Goal: Task Accomplishment & Management: Manage account settings

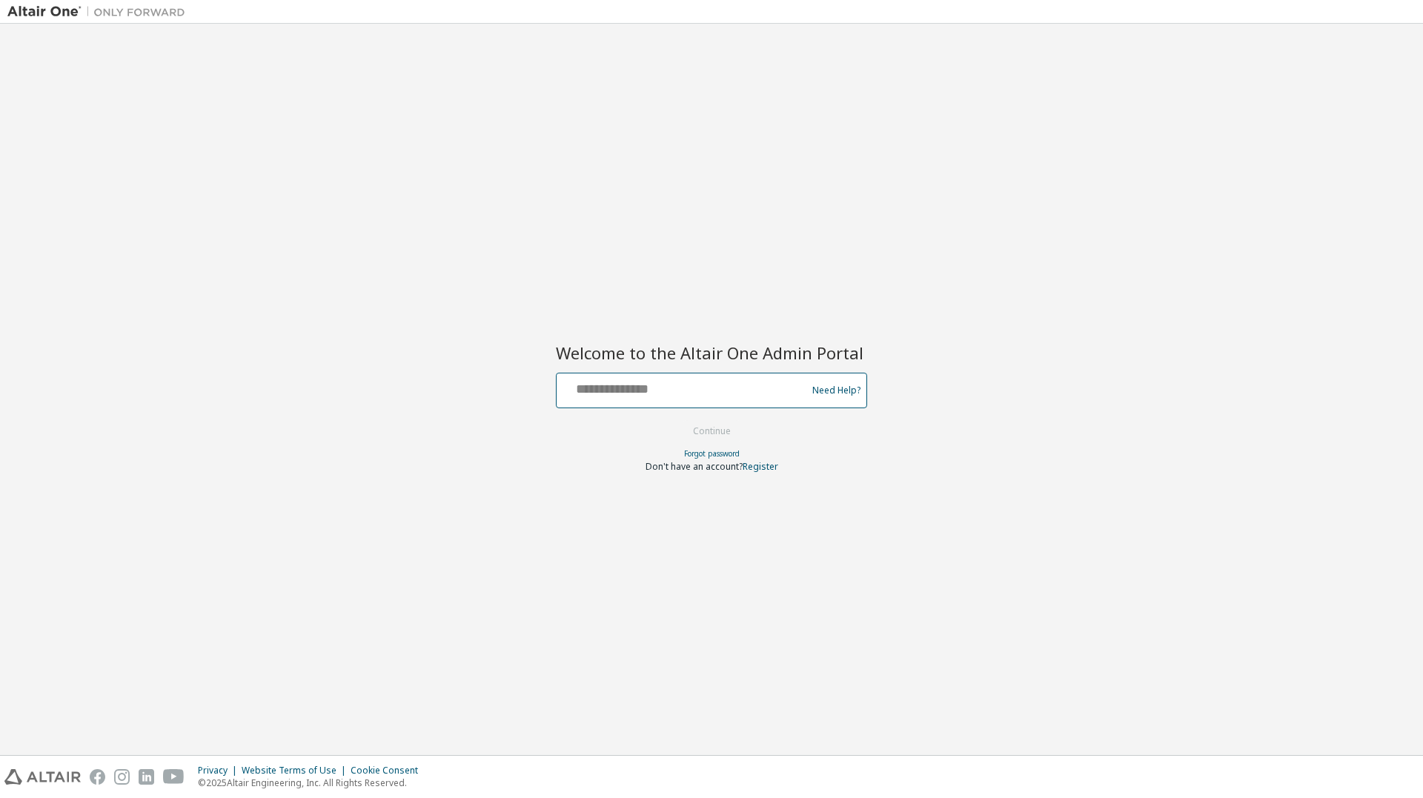
click at [760, 383] on input "text" at bounding box center [683, 386] width 242 height 21
type input "**********"
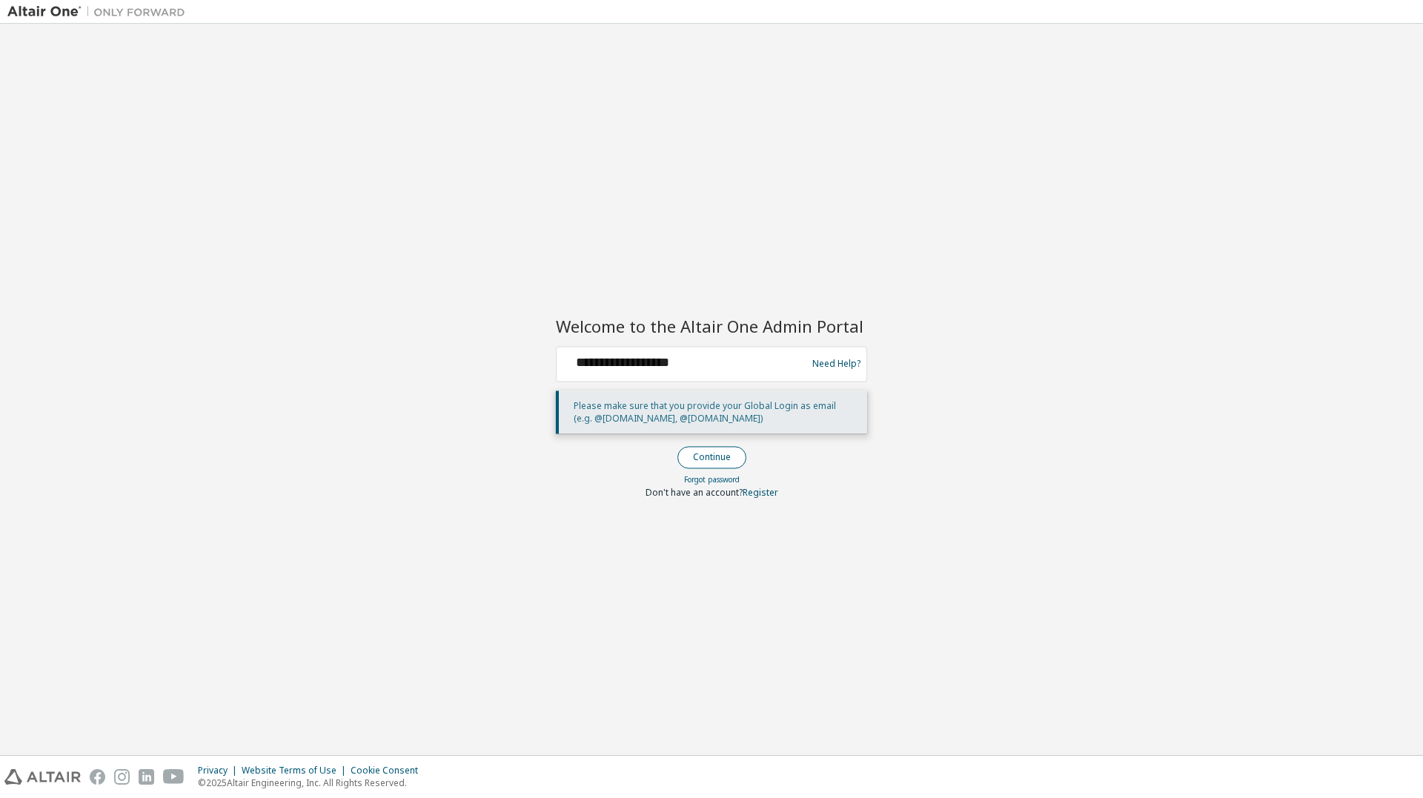
click at [703, 466] on button "Continue" at bounding box center [711, 457] width 69 height 22
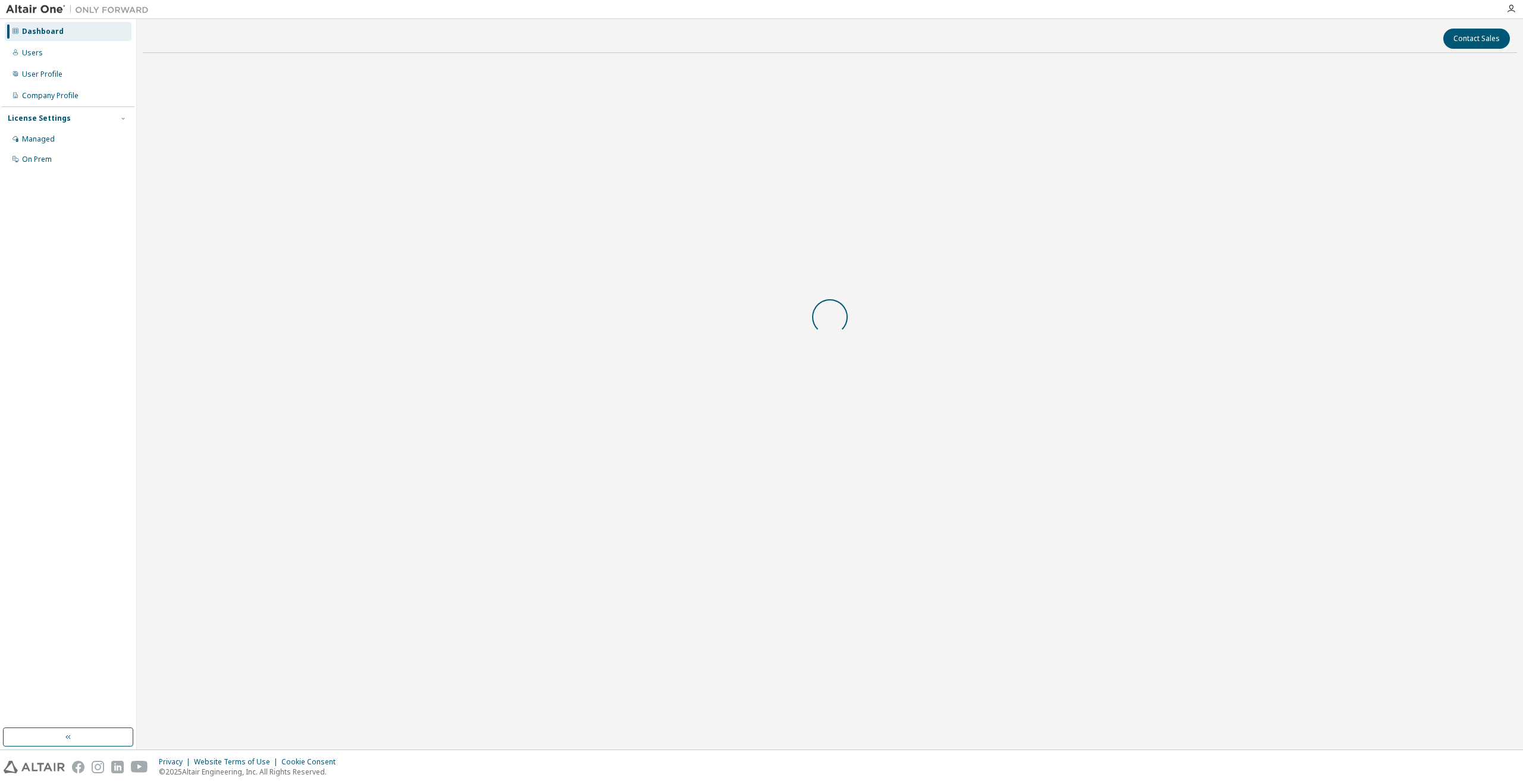
click at [670, 355] on div at bounding box center [830, 317] width 1374 height 510
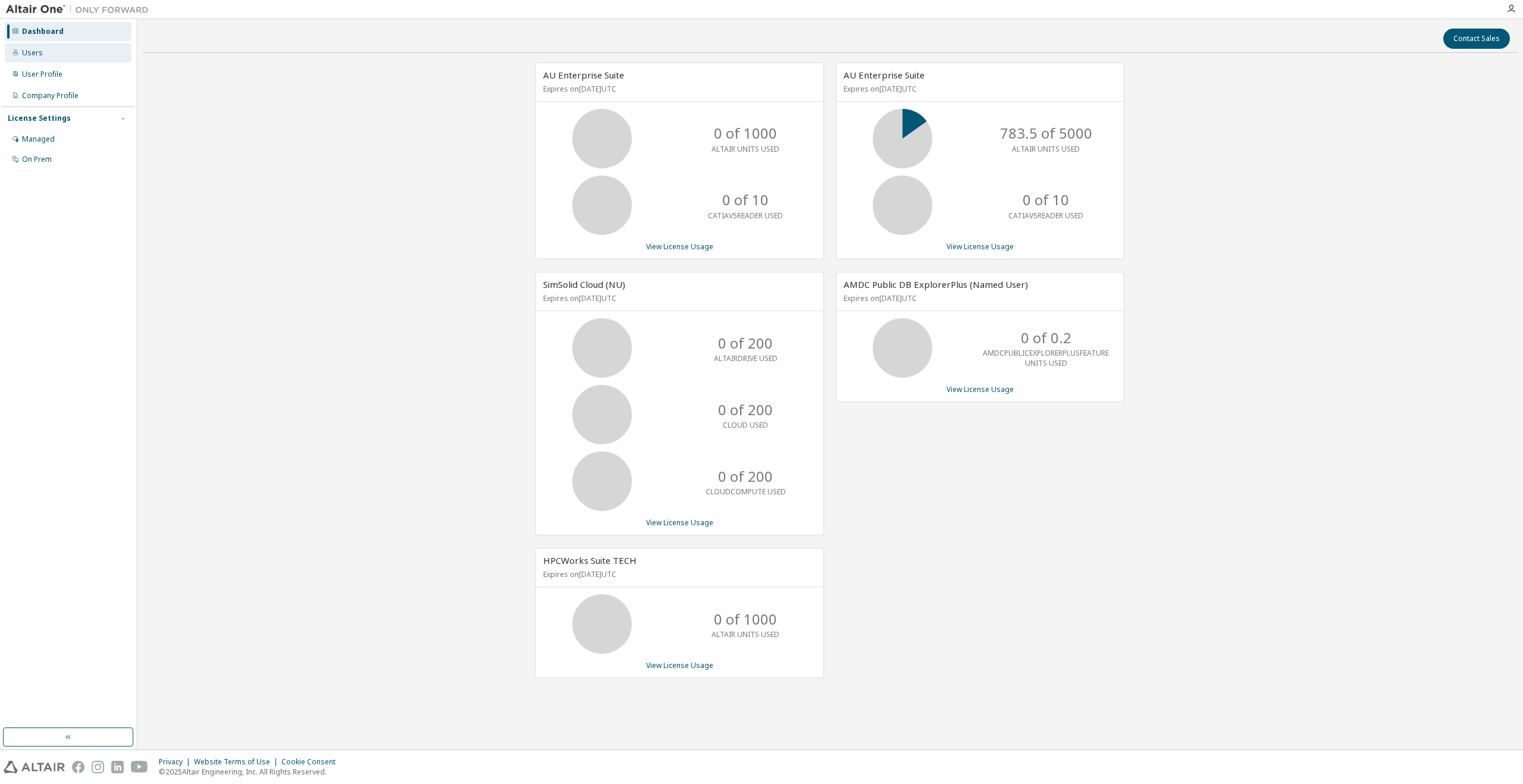
click at [100, 61] on div "Users" at bounding box center [68, 53] width 127 height 19
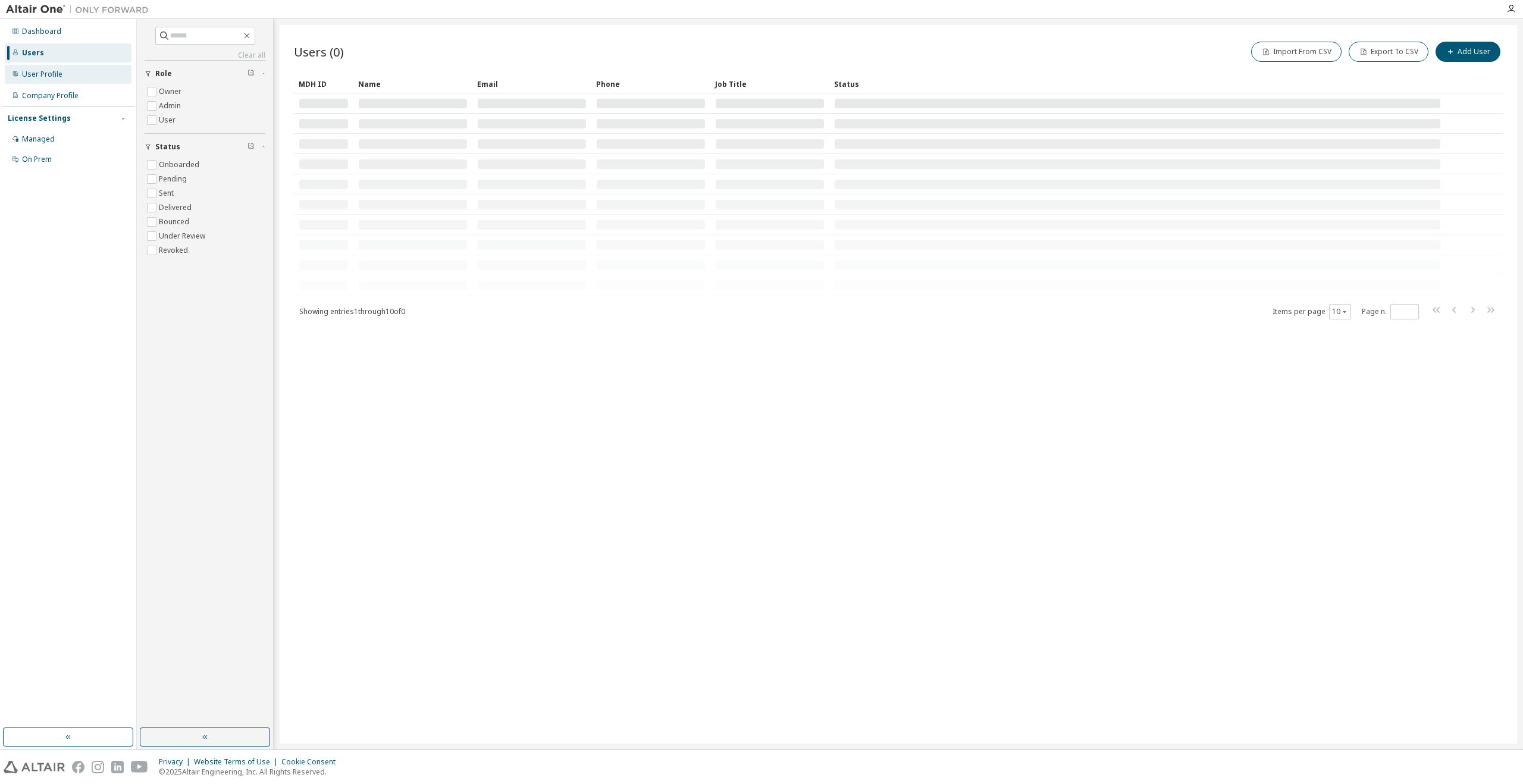
click at [94, 75] on div "User Profile" at bounding box center [68, 75] width 127 height 19
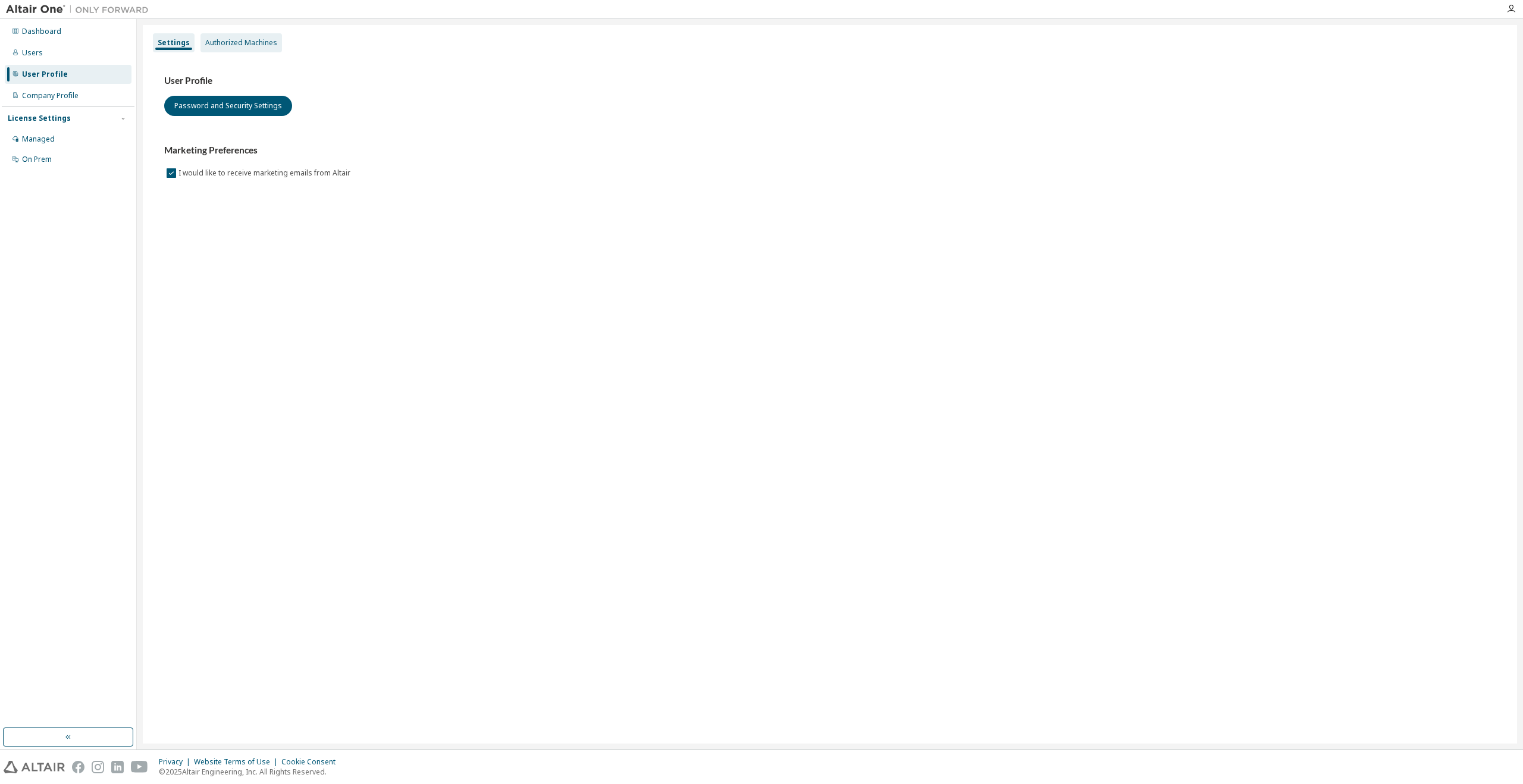
click at [244, 38] on div "Authorized Machines" at bounding box center [242, 43] width 72 height 10
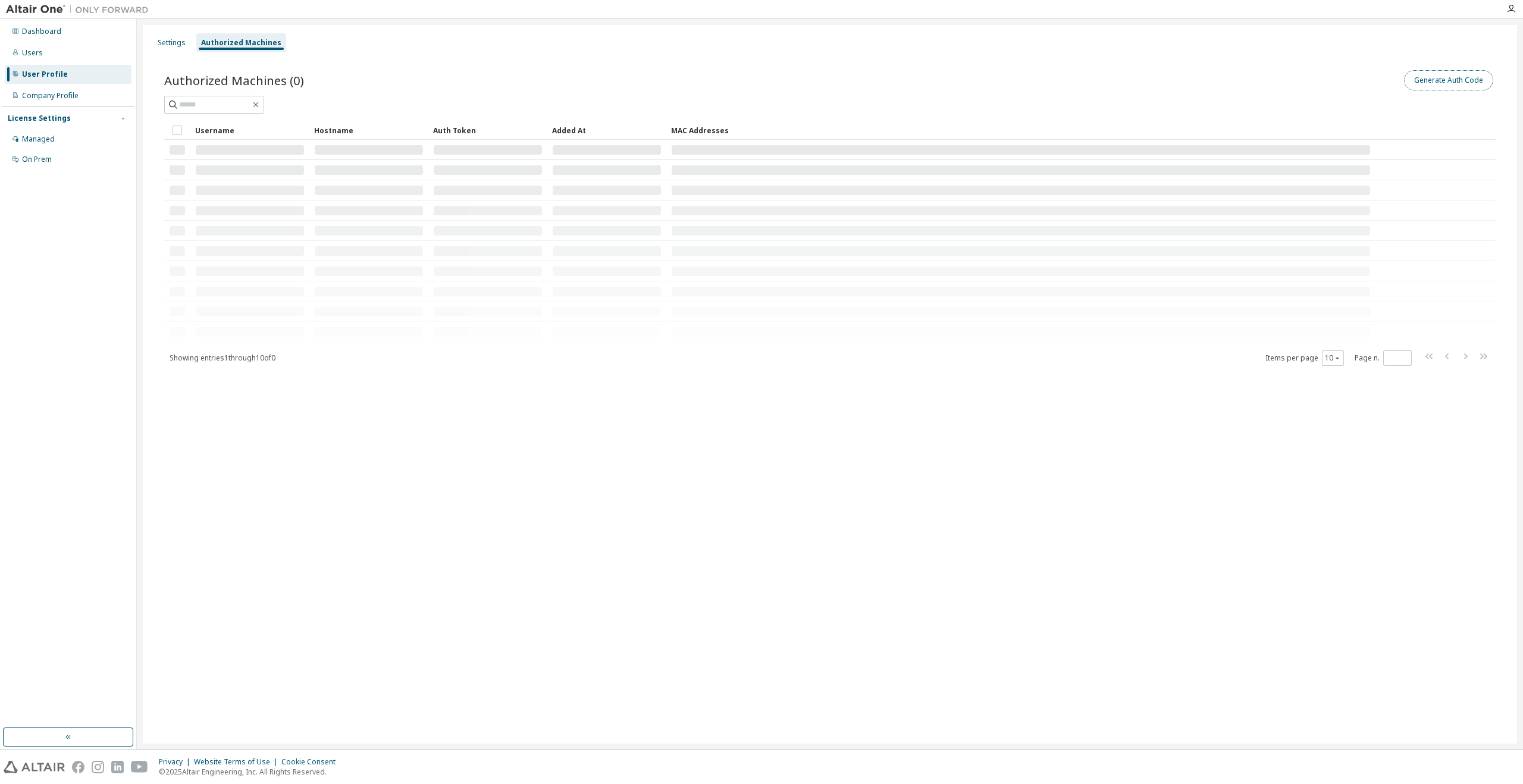
click at [1474, 79] on button "Generate Auth Code" at bounding box center [1448, 79] width 89 height 20
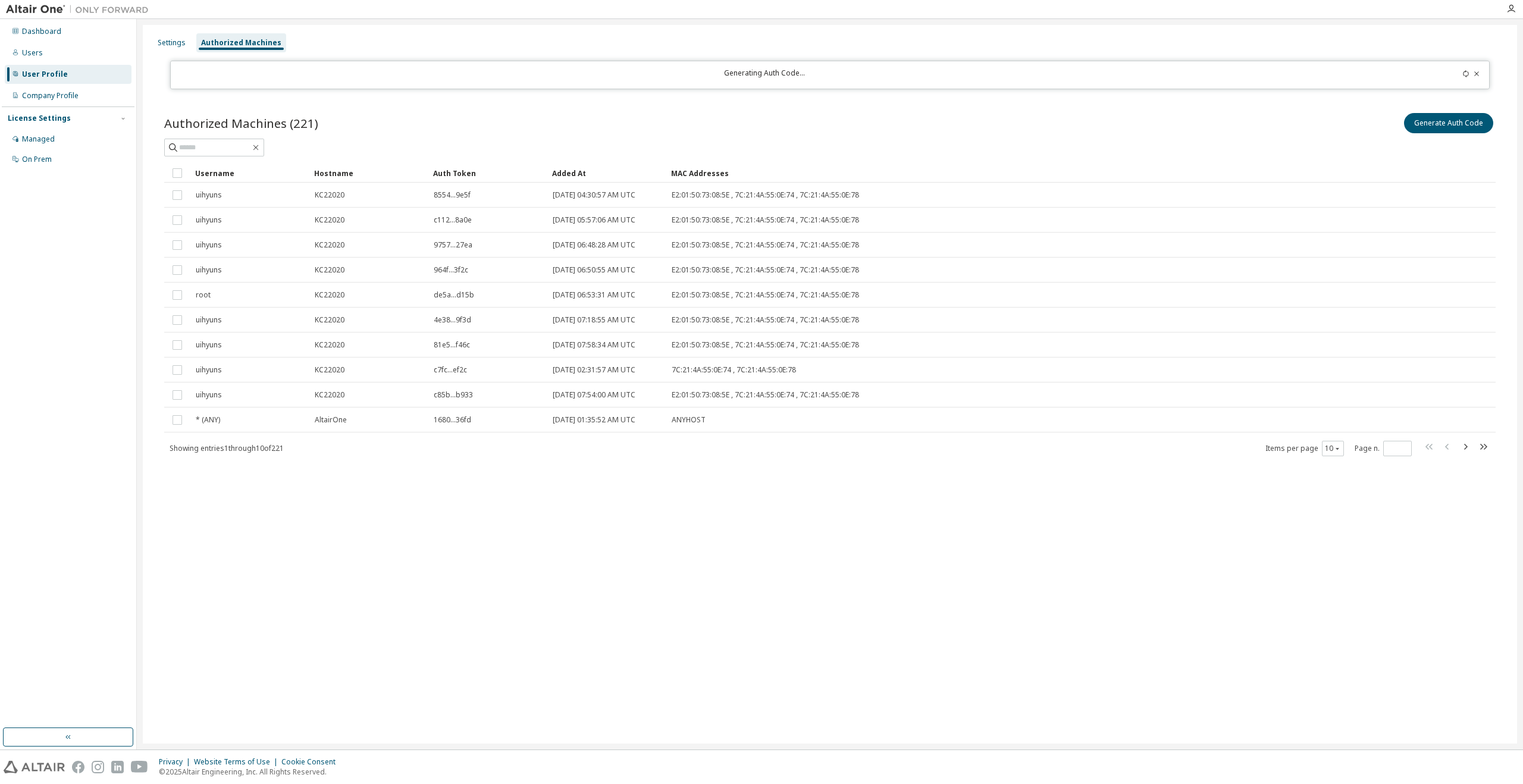
click at [893, 111] on div "Generate Auth Code" at bounding box center [1163, 123] width 666 height 25
